Goal: Navigation & Orientation: Find specific page/section

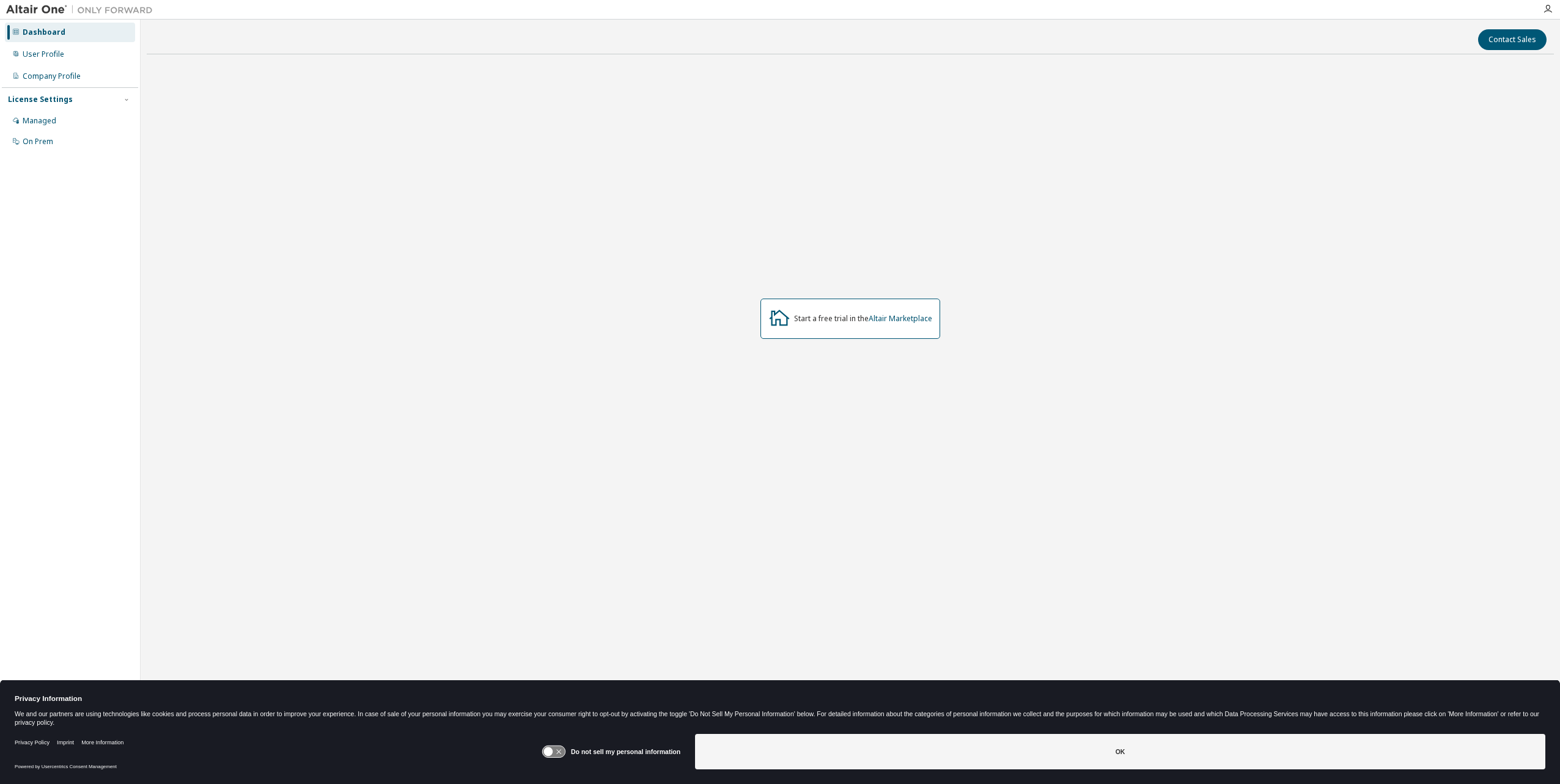
click at [50, 31] on div "Dashboard" at bounding box center [44, 32] width 43 height 10
click at [44, 122] on div "Managed" at bounding box center [39, 121] width 34 height 10
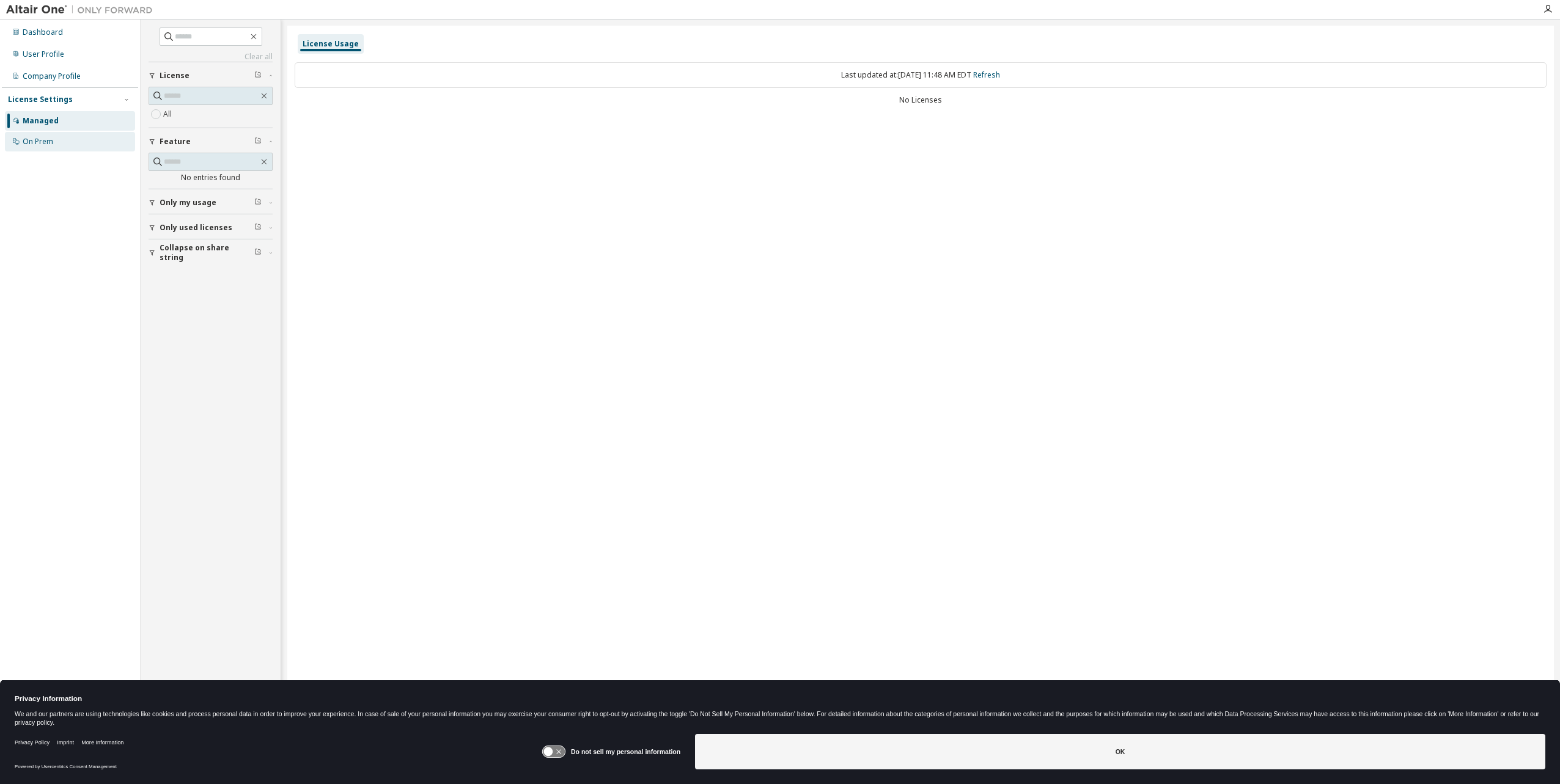
click at [43, 142] on div "On Prem" at bounding box center [38, 142] width 30 height 10
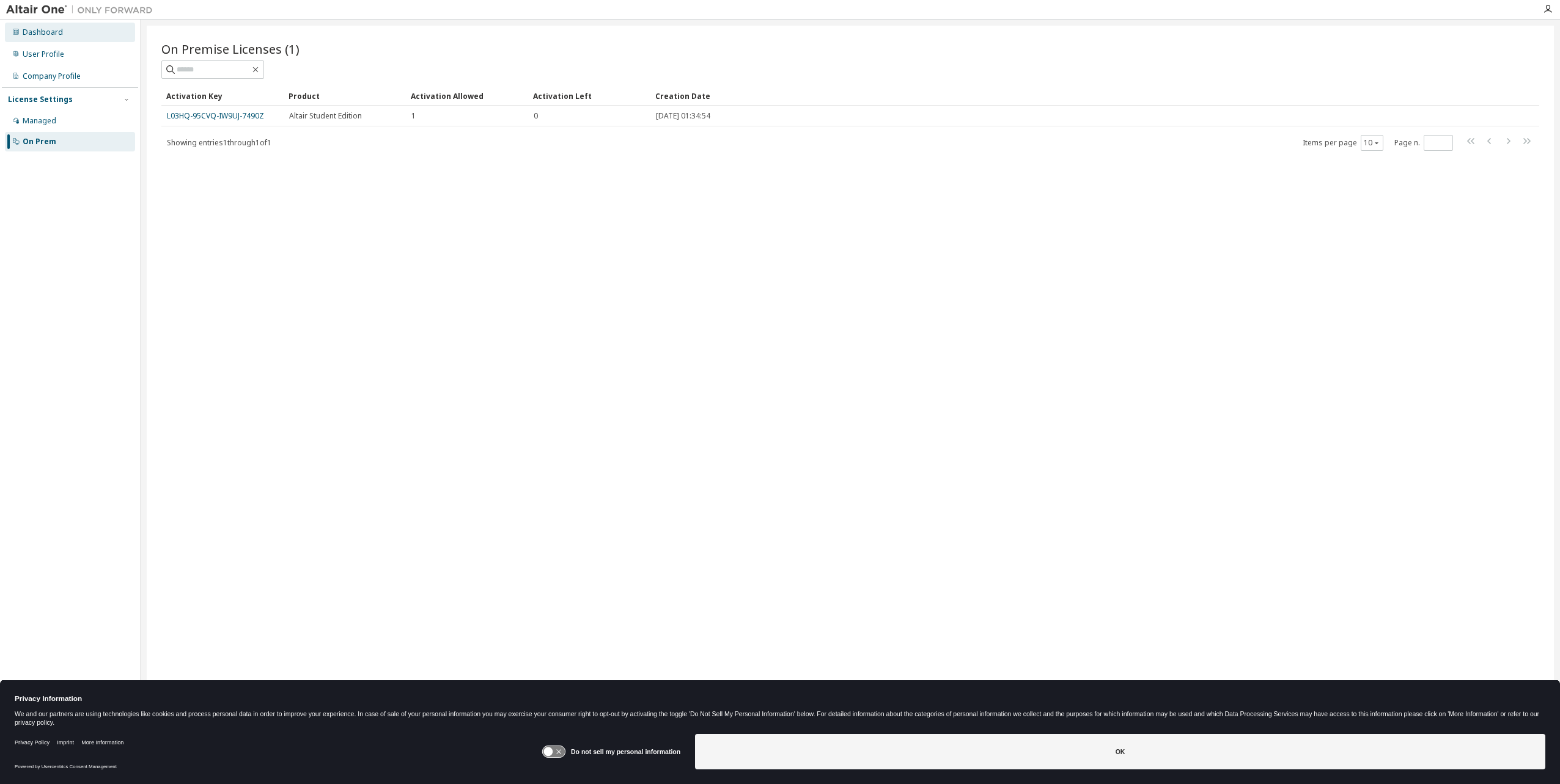
click at [53, 30] on div "Dashboard" at bounding box center [43, 32] width 40 height 10
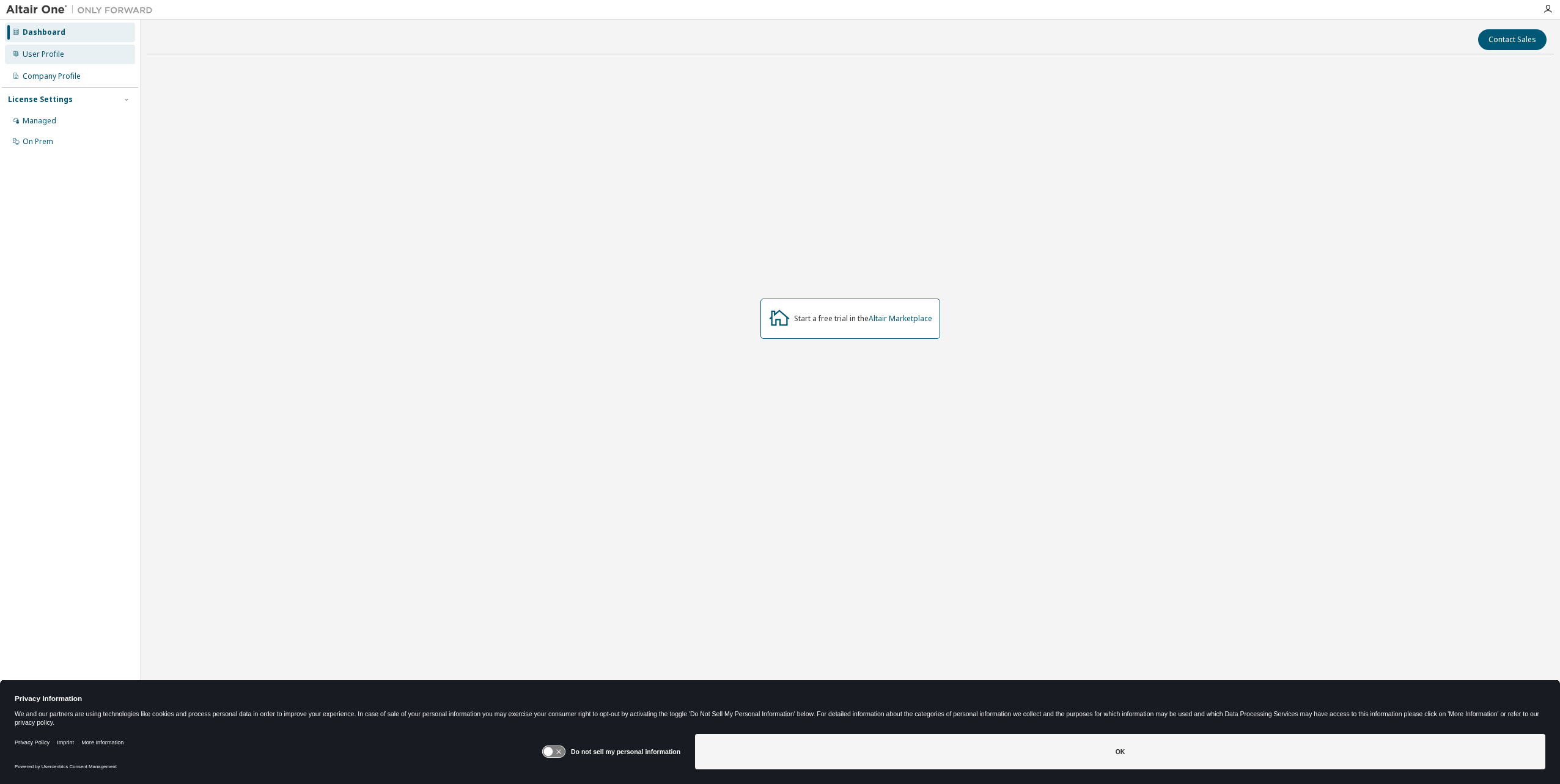
click at [48, 55] on div "User Profile" at bounding box center [44, 55] width 41 height 10
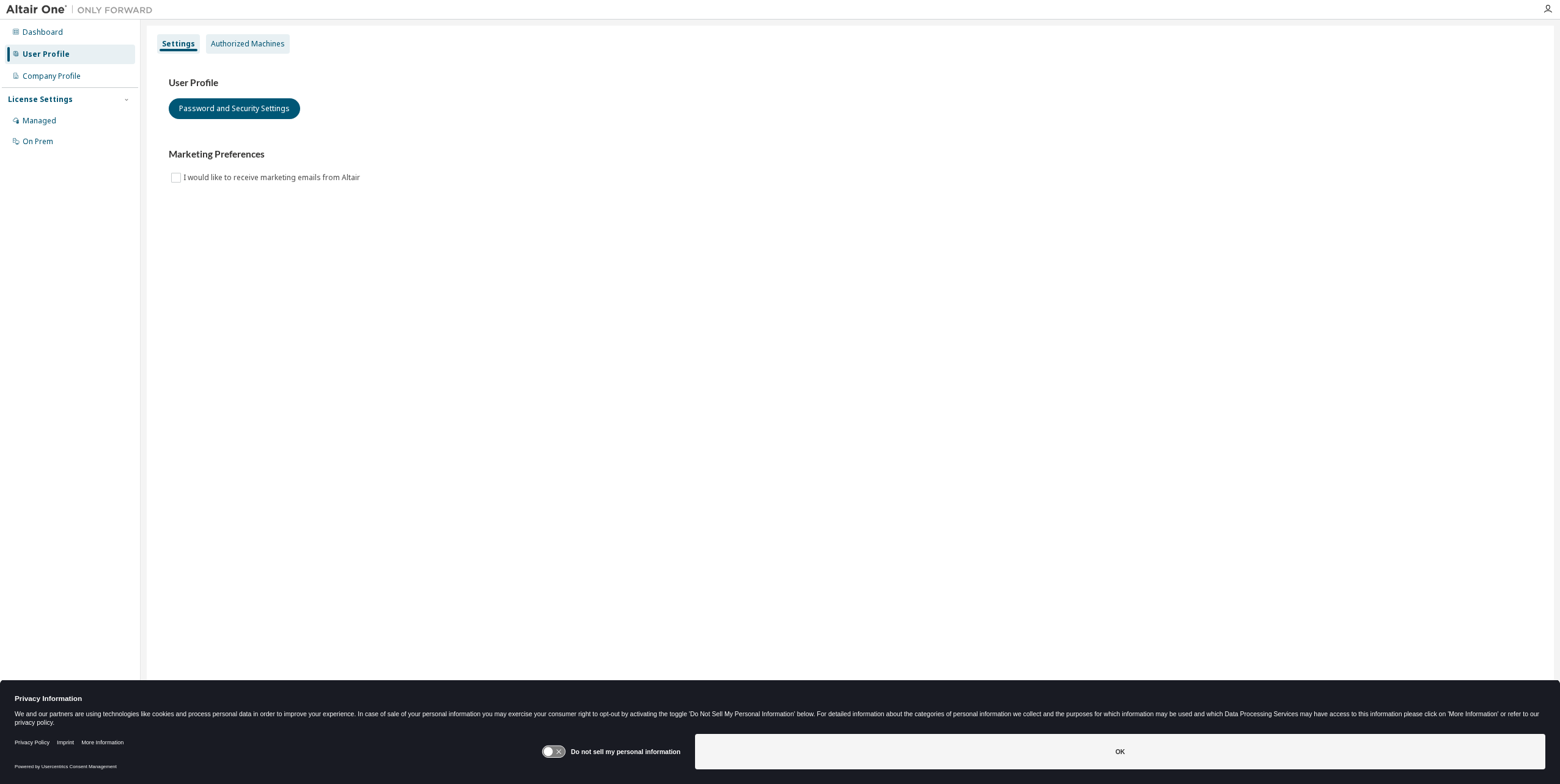
click at [263, 46] on div "Authorized Machines" at bounding box center [247, 44] width 74 height 10
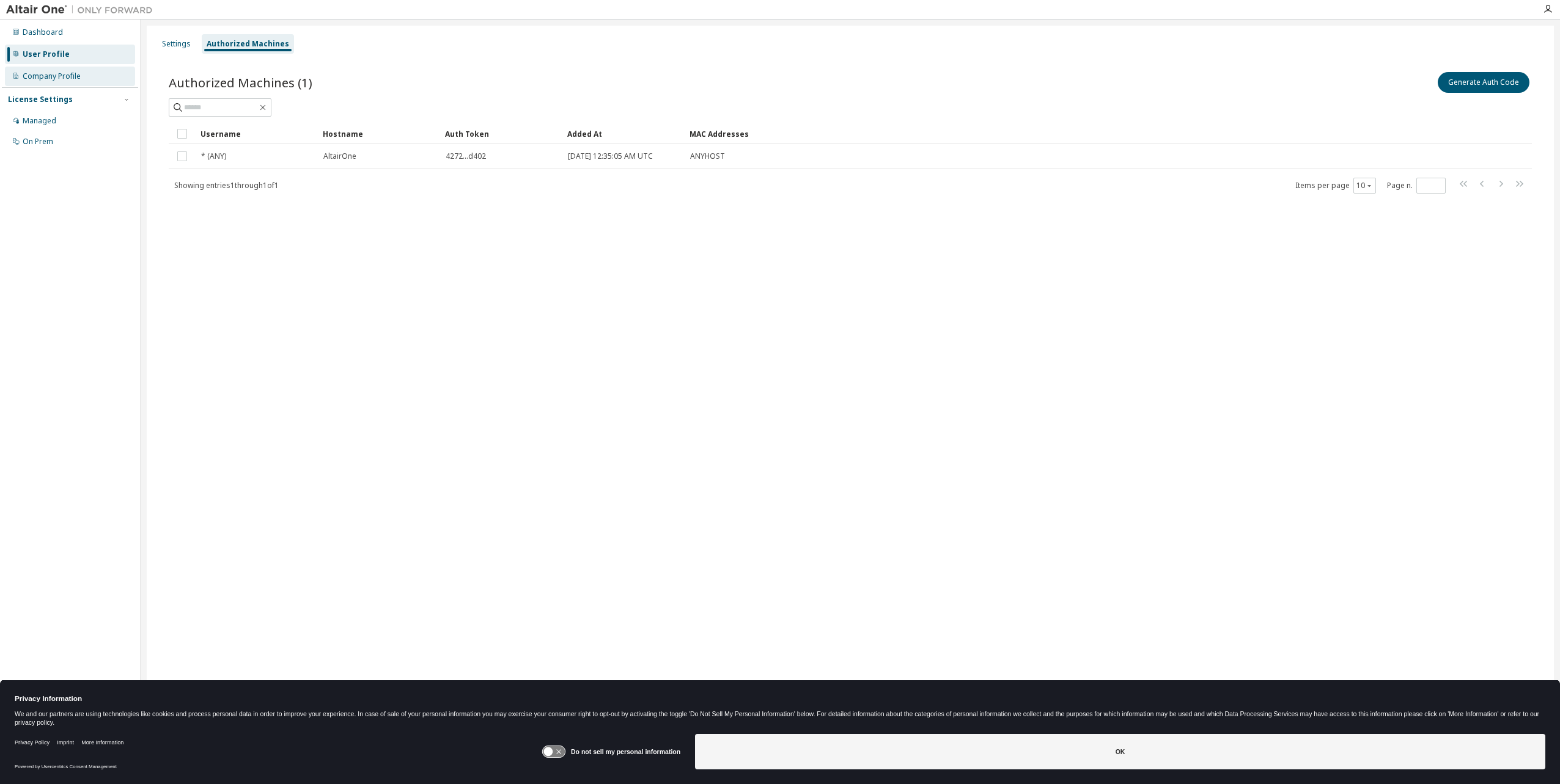
click at [65, 78] on div "Company Profile" at bounding box center [52, 76] width 58 height 10
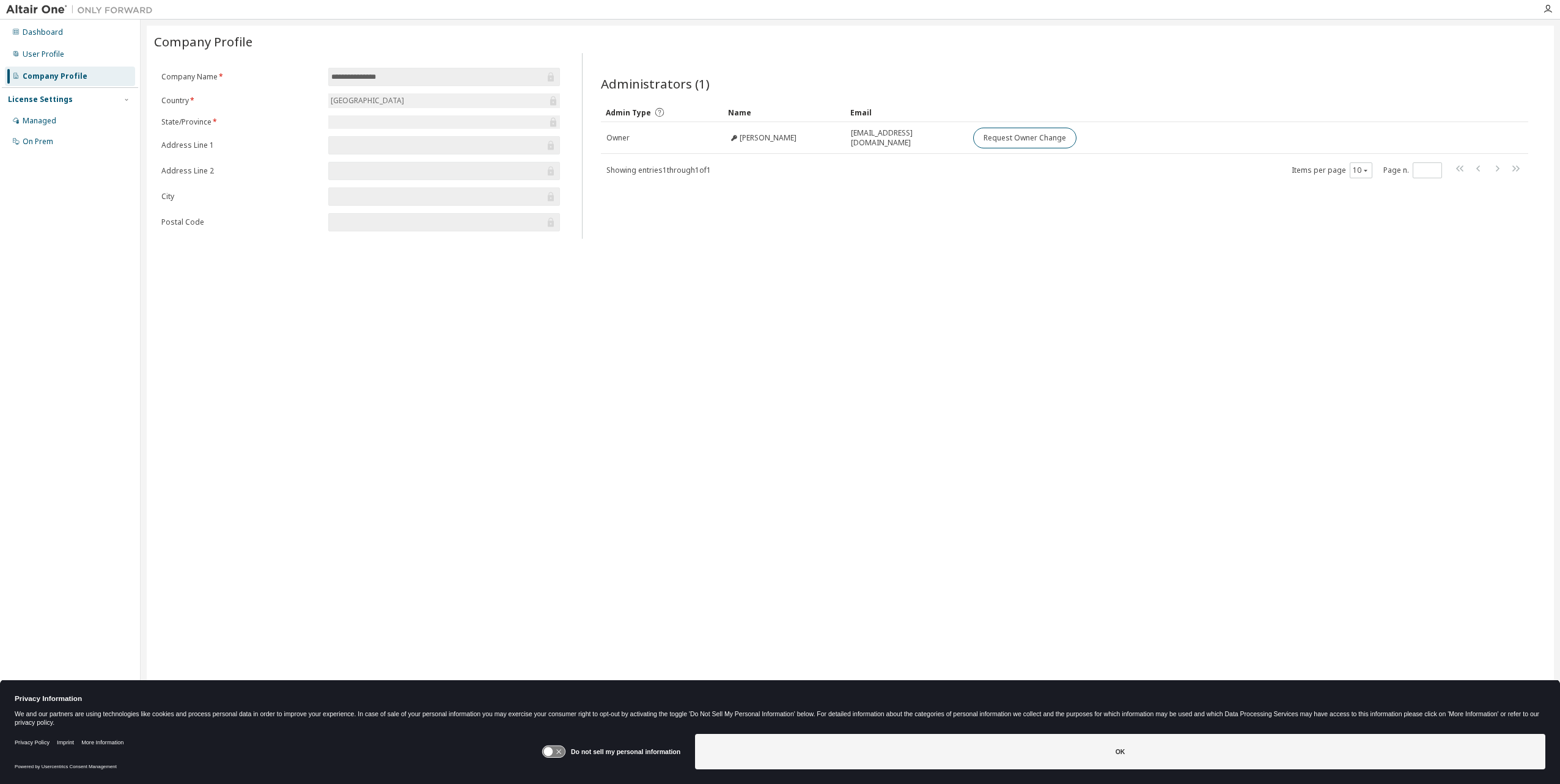
click at [561, 747] on icon at bounding box center [553, 752] width 23 height 12
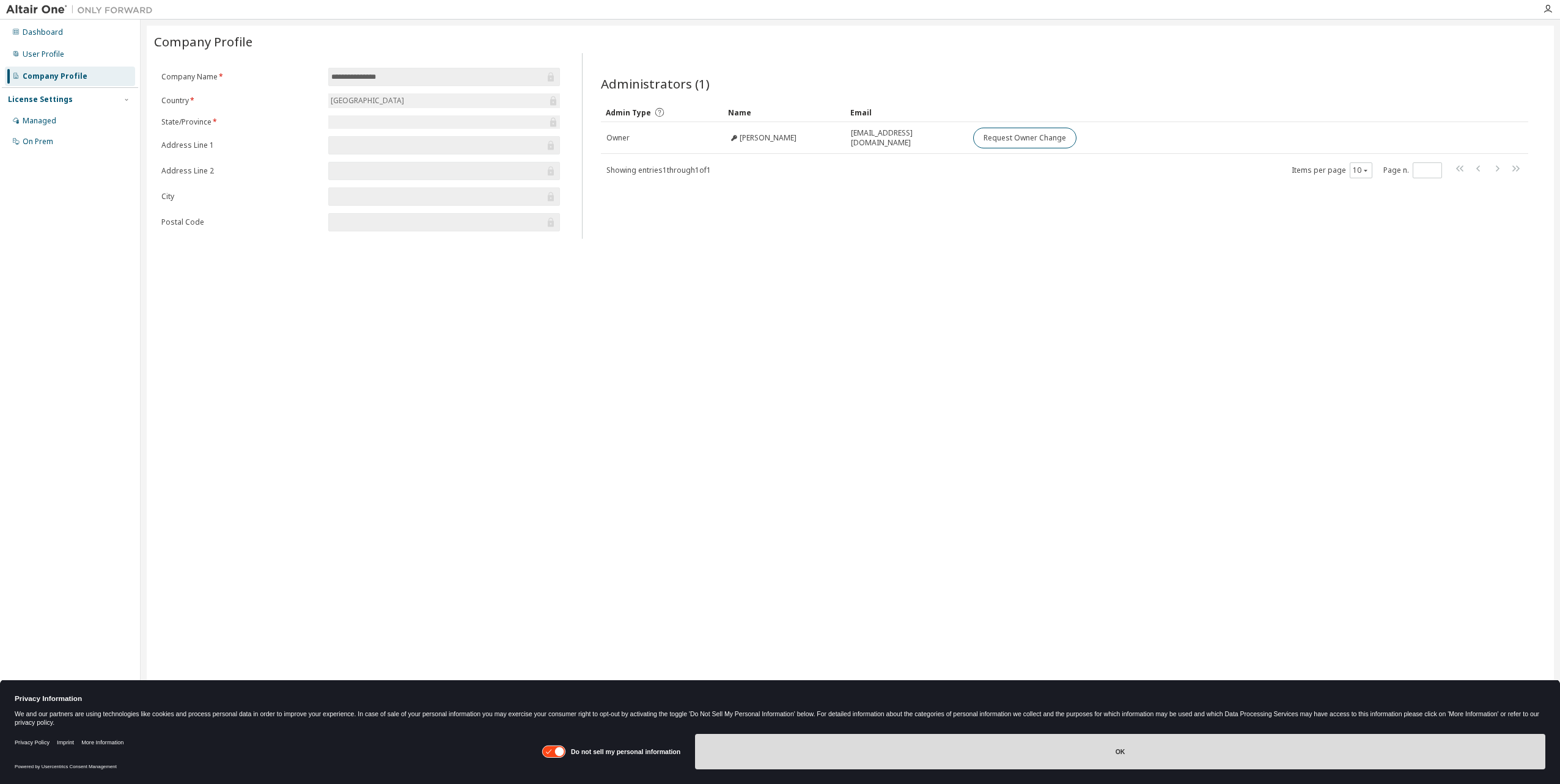
click at [1117, 765] on button "OK" at bounding box center [1120, 752] width 850 height 35
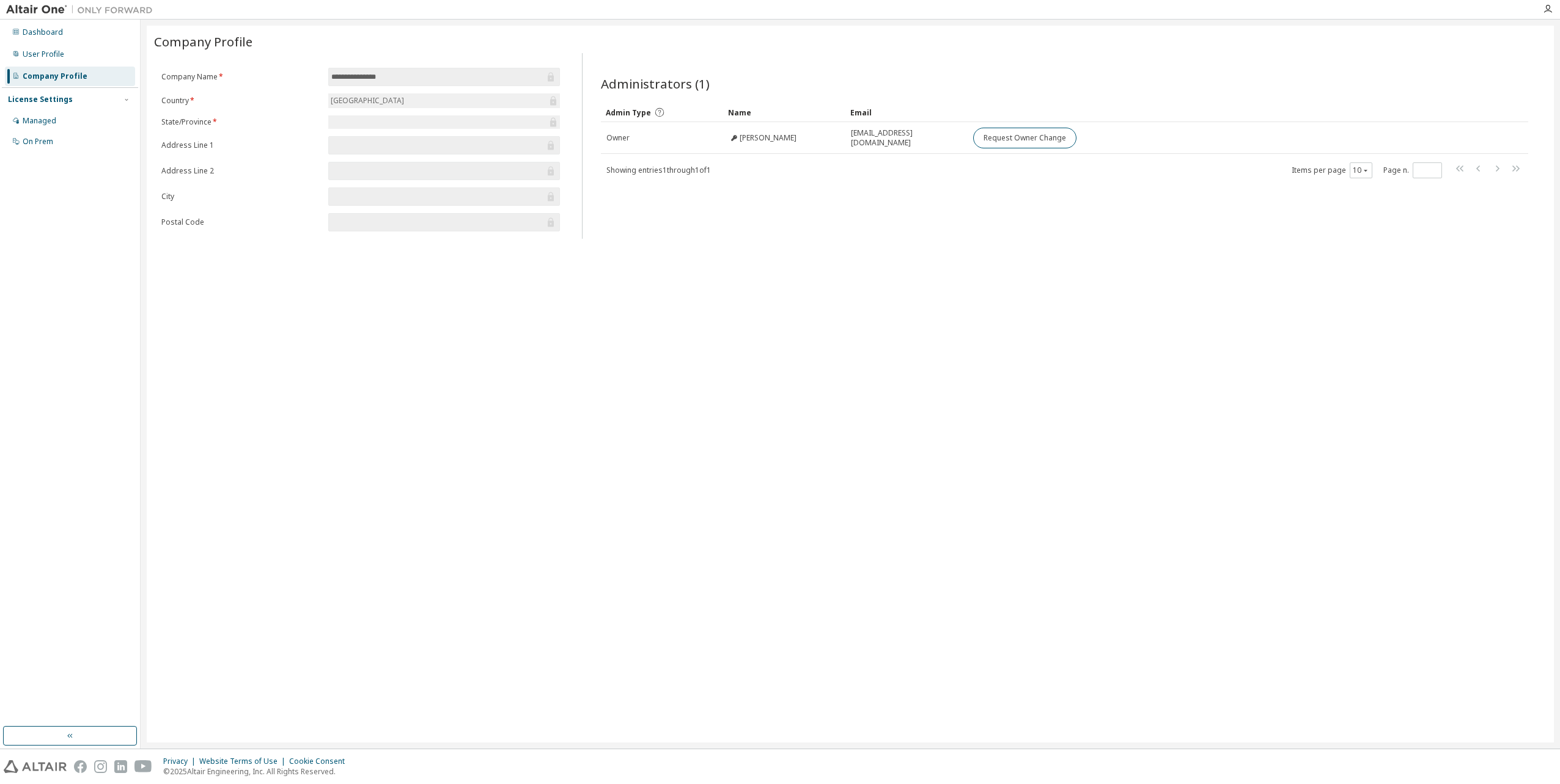
click at [46, 99] on div "License Settings" at bounding box center [40, 99] width 65 height 10
drag, startPoint x: 46, startPoint y: 99, endPoint x: 41, endPoint y: 119, distance: 20.6
click at [41, 119] on div "Managed" at bounding box center [39, 121] width 34 height 10
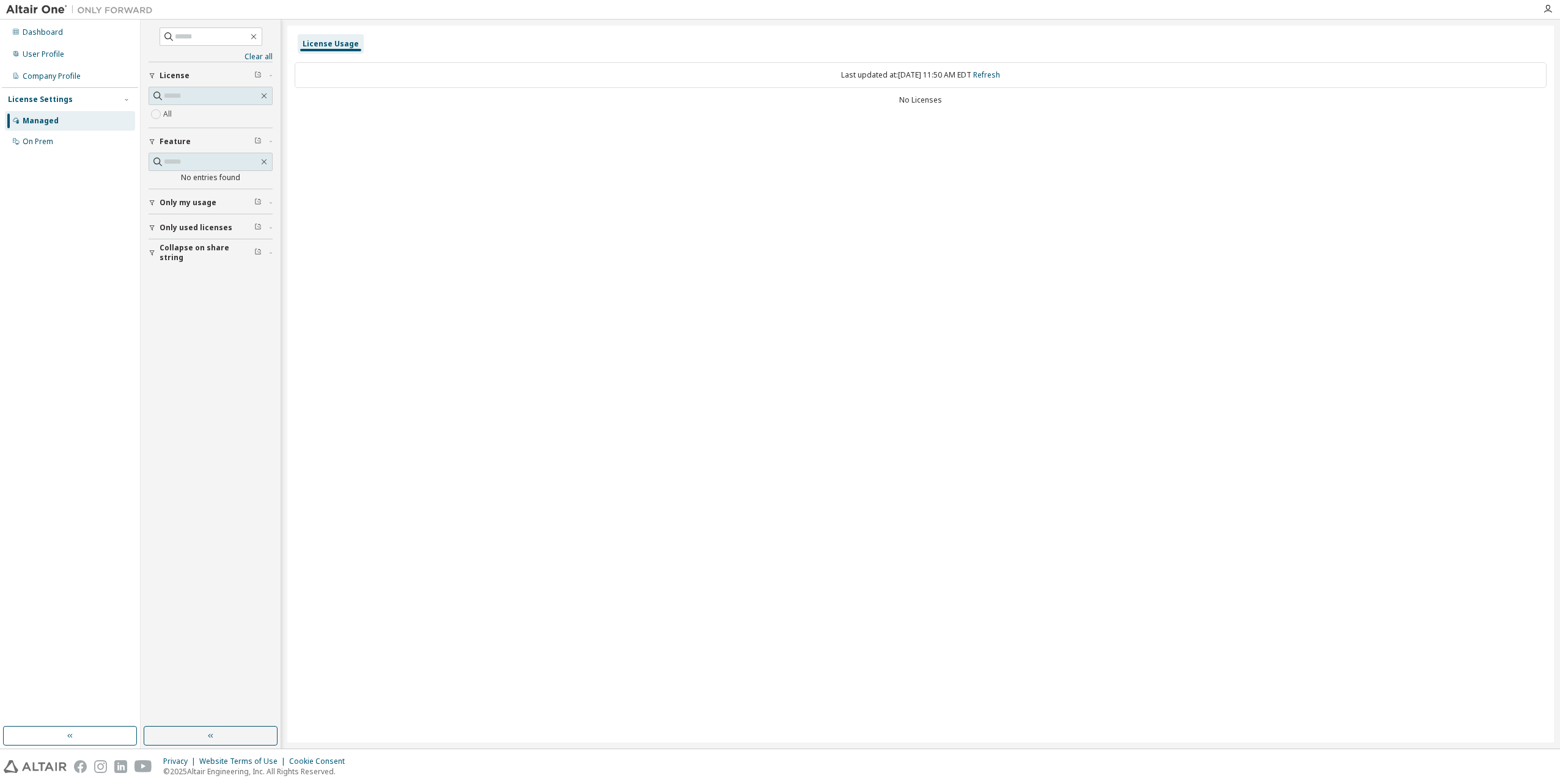
click at [178, 138] on span "Feature" at bounding box center [175, 142] width 31 height 10
click at [179, 199] on span "Only my usage" at bounding box center [188, 202] width 57 height 10
click at [193, 264] on span "Only used licenses" at bounding box center [196, 263] width 73 height 10
click at [32, 140] on div "On Prem" at bounding box center [38, 142] width 30 height 10
